Goal: Task Accomplishment & Management: Complete application form

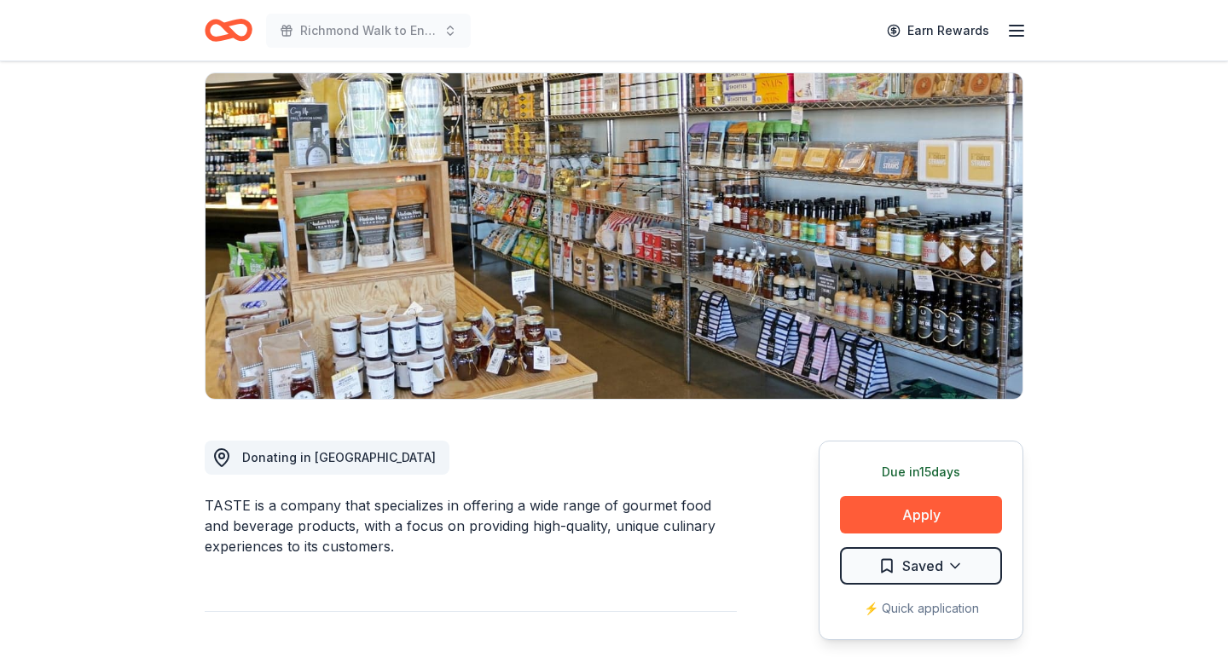
scroll to position [130, 0]
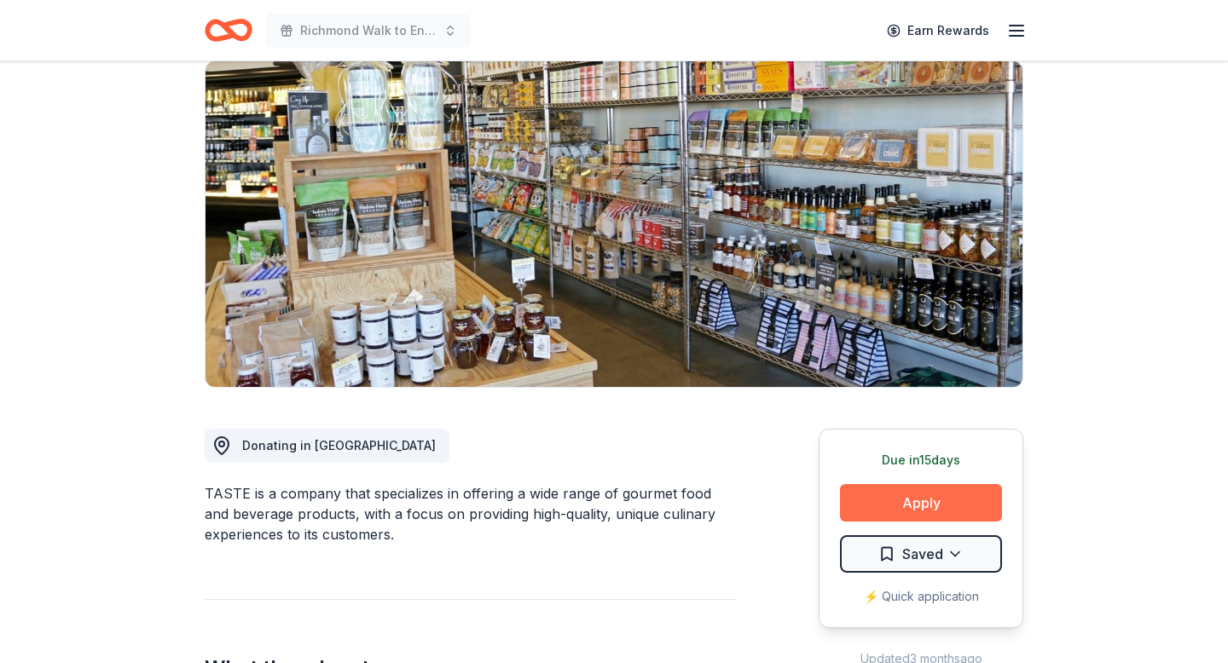
click at [914, 500] on button "Apply" at bounding box center [921, 503] width 162 height 38
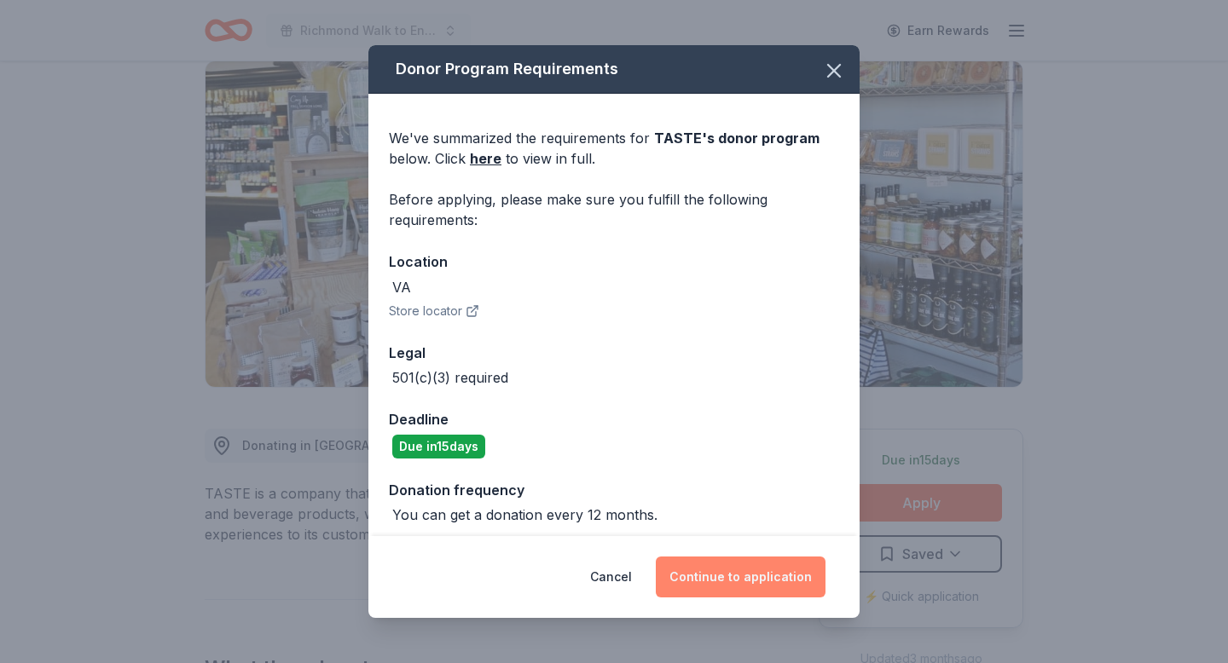
click at [708, 579] on button "Continue to application" at bounding box center [741, 577] width 170 height 41
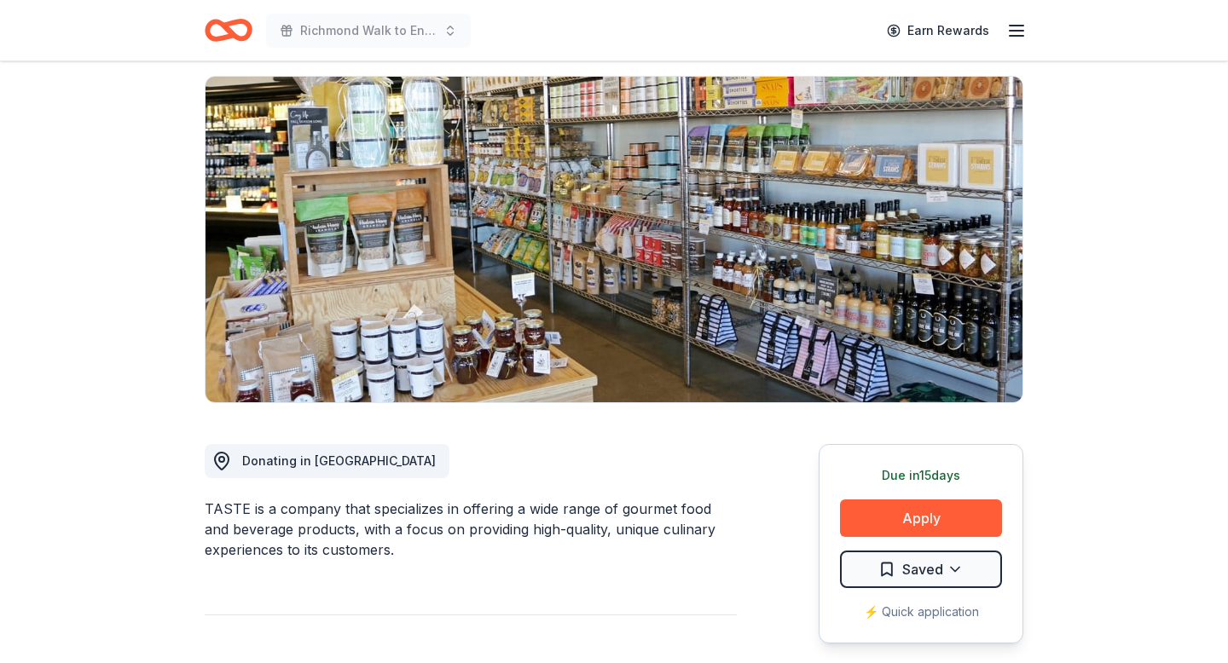
scroll to position [122, 0]
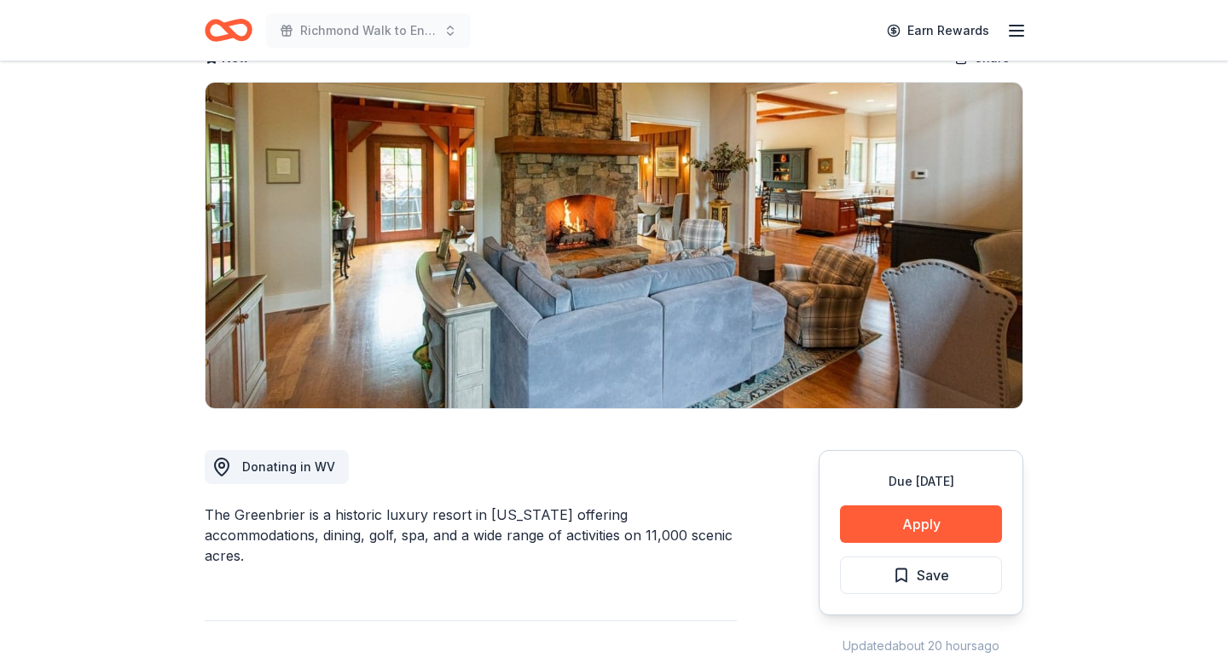
scroll to position [90, 0]
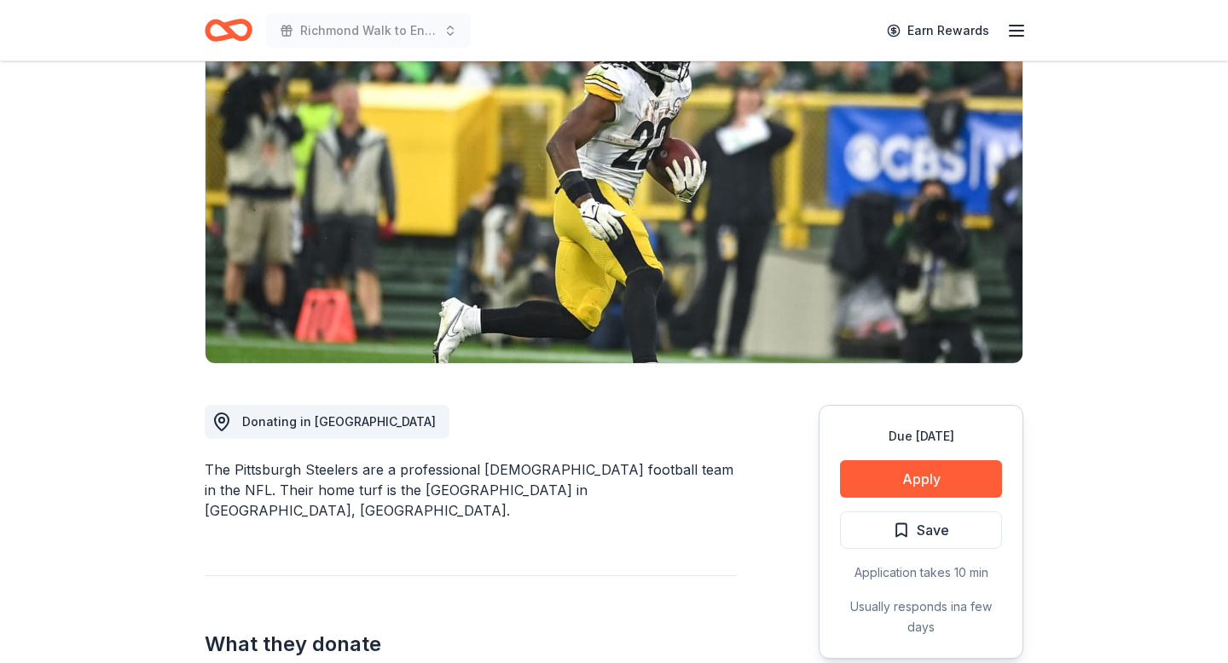
scroll to position [127, 0]
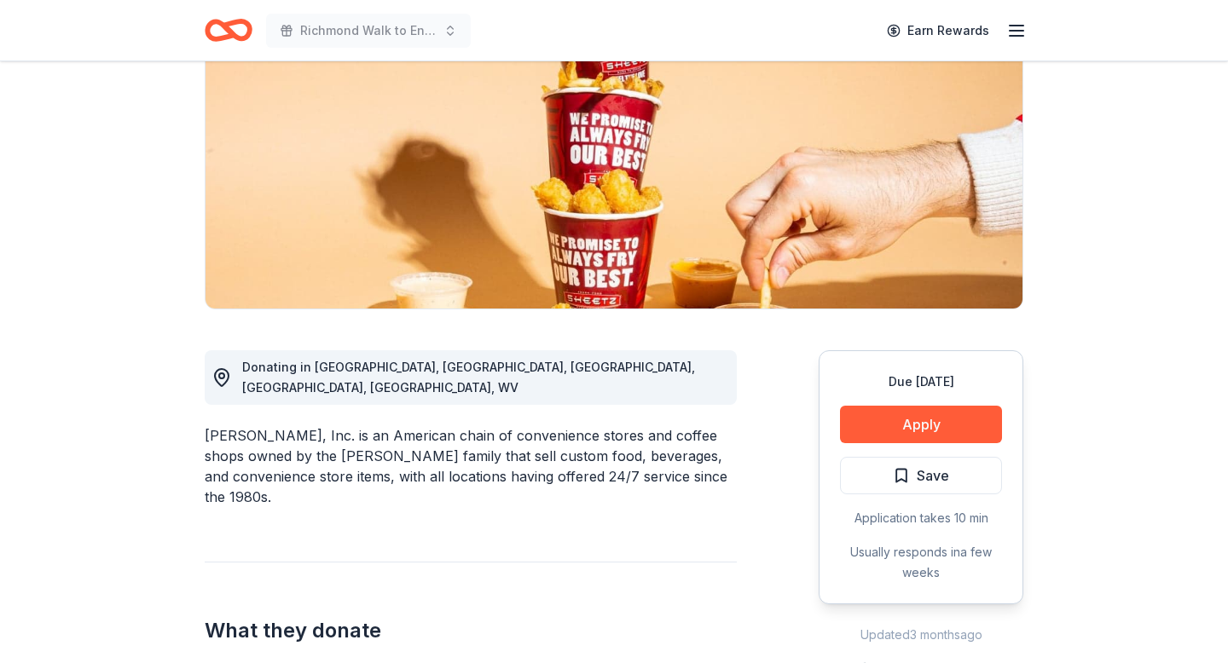
scroll to position [236, 0]
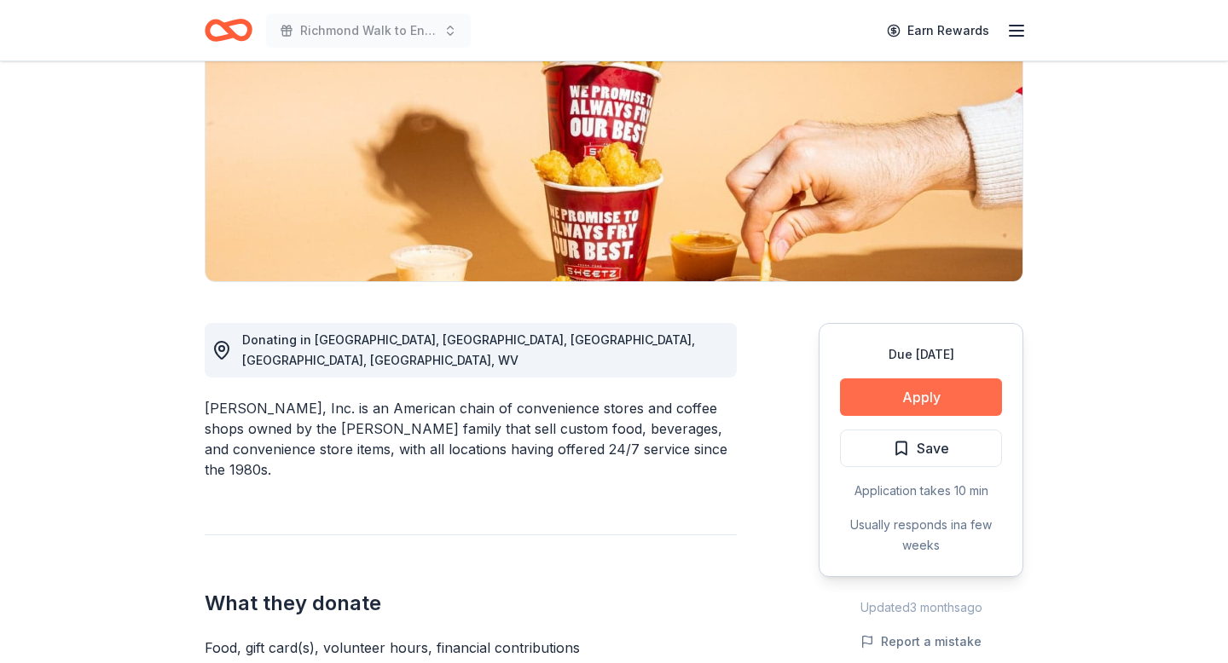
click at [894, 390] on button "Apply" at bounding box center [921, 398] width 162 height 38
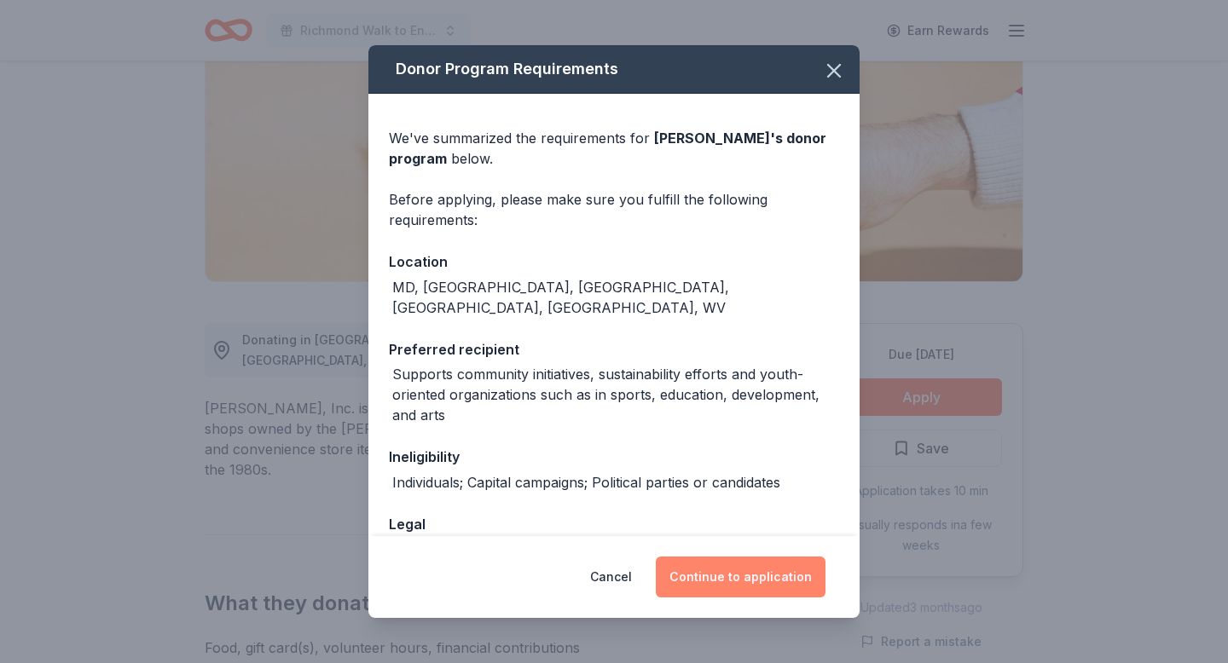
click at [720, 572] on button "Continue to application" at bounding box center [741, 577] width 170 height 41
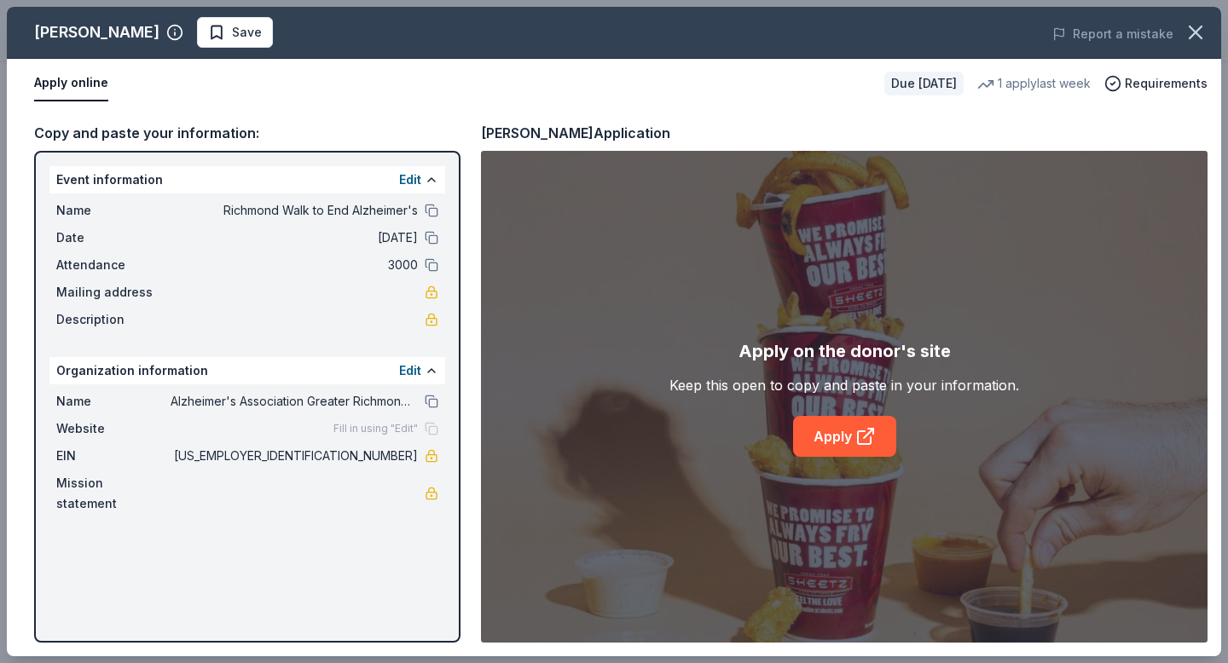
click at [249, 315] on div "Description" at bounding box center [247, 319] width 382 height 20
click at [213, 437] on div "Website Fill in using "Edit"" at bounding box center [247, 429] width 382 height 20
click at [849, 427] on link "Apply" at bounding box center [844, 436] width 103 height 41
